Goal: Transaction & Acquisition: Purchase product/service

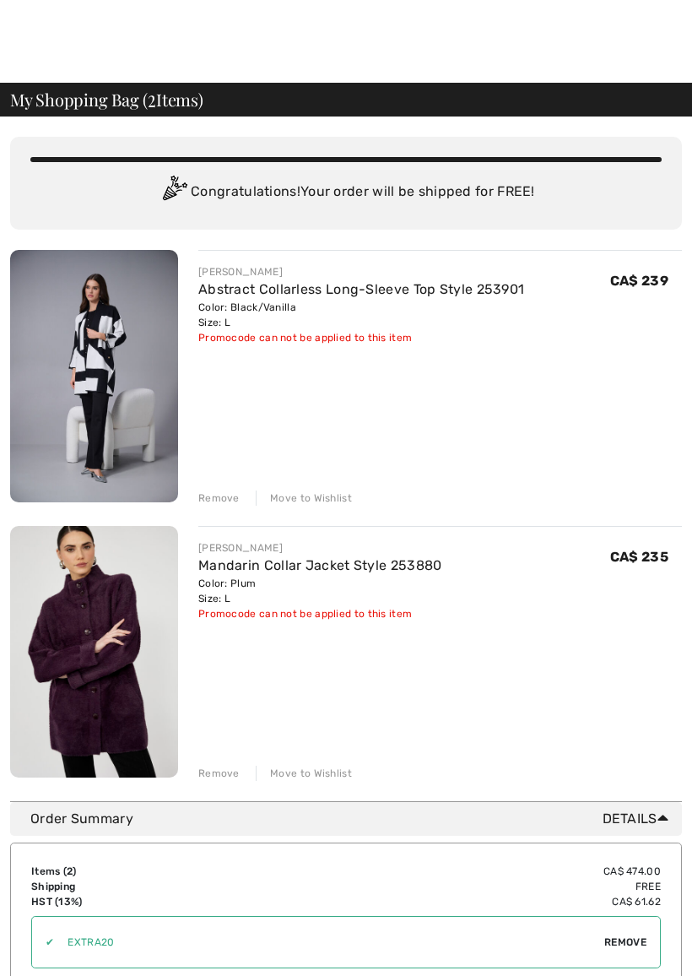
click at [112, 363] on img at bounding box center [94, 376] width 168 height 252
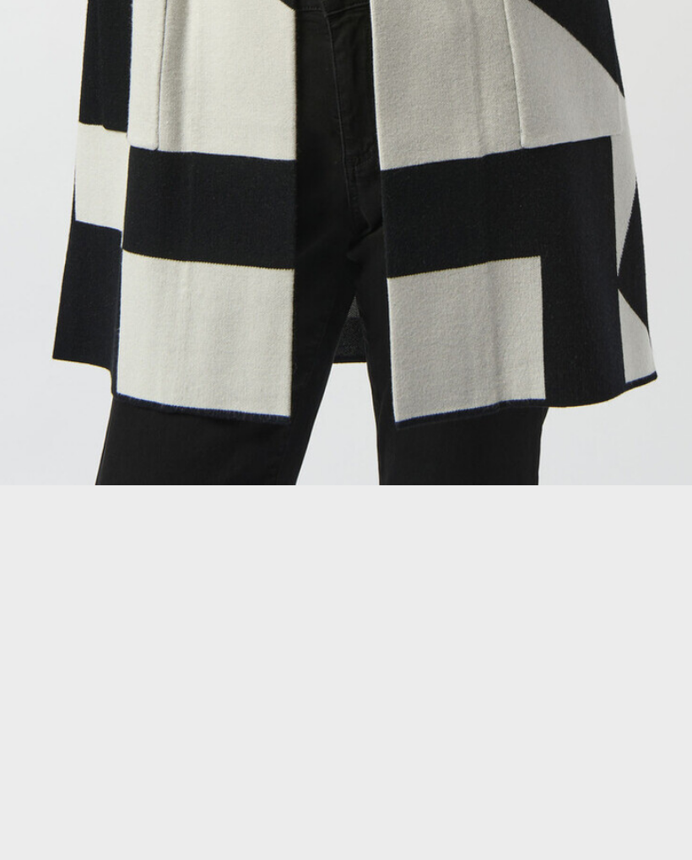
scroll to position [421, 0]
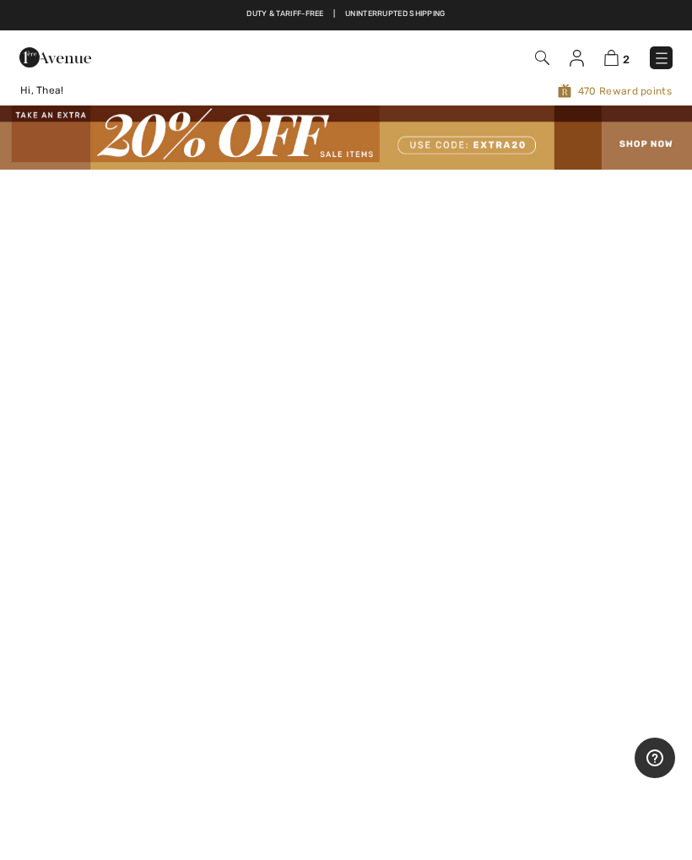
click at [618, 57] on img at bounding box center [611, 58] width 14 height 16
click at [615, 60] on img at bounding box center [611, 58] width 14 height 16
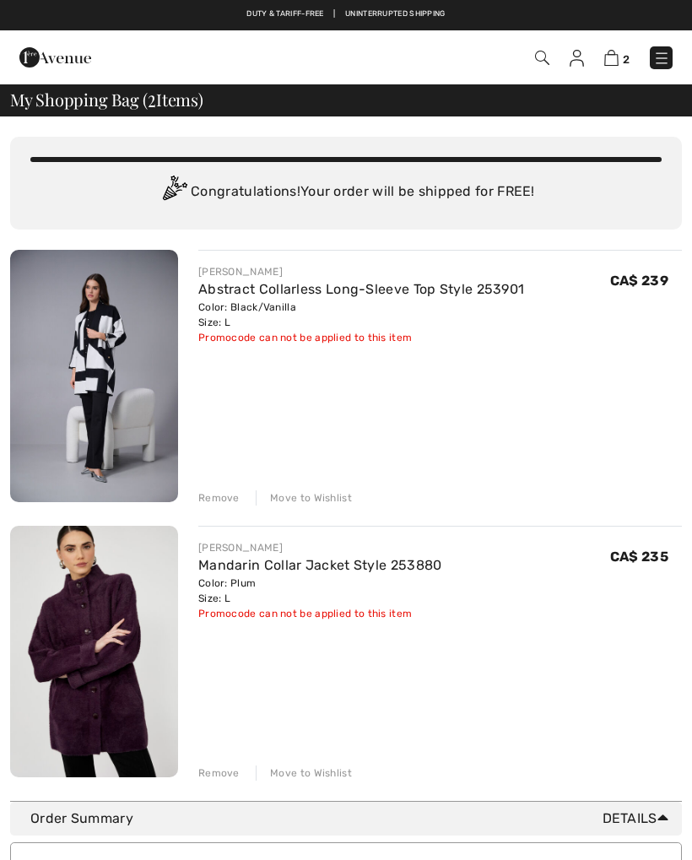
click at [213, 498] on div "Remove" at bounding box center [218, 497] width 41 height 15
